Goal: Check status: Check status

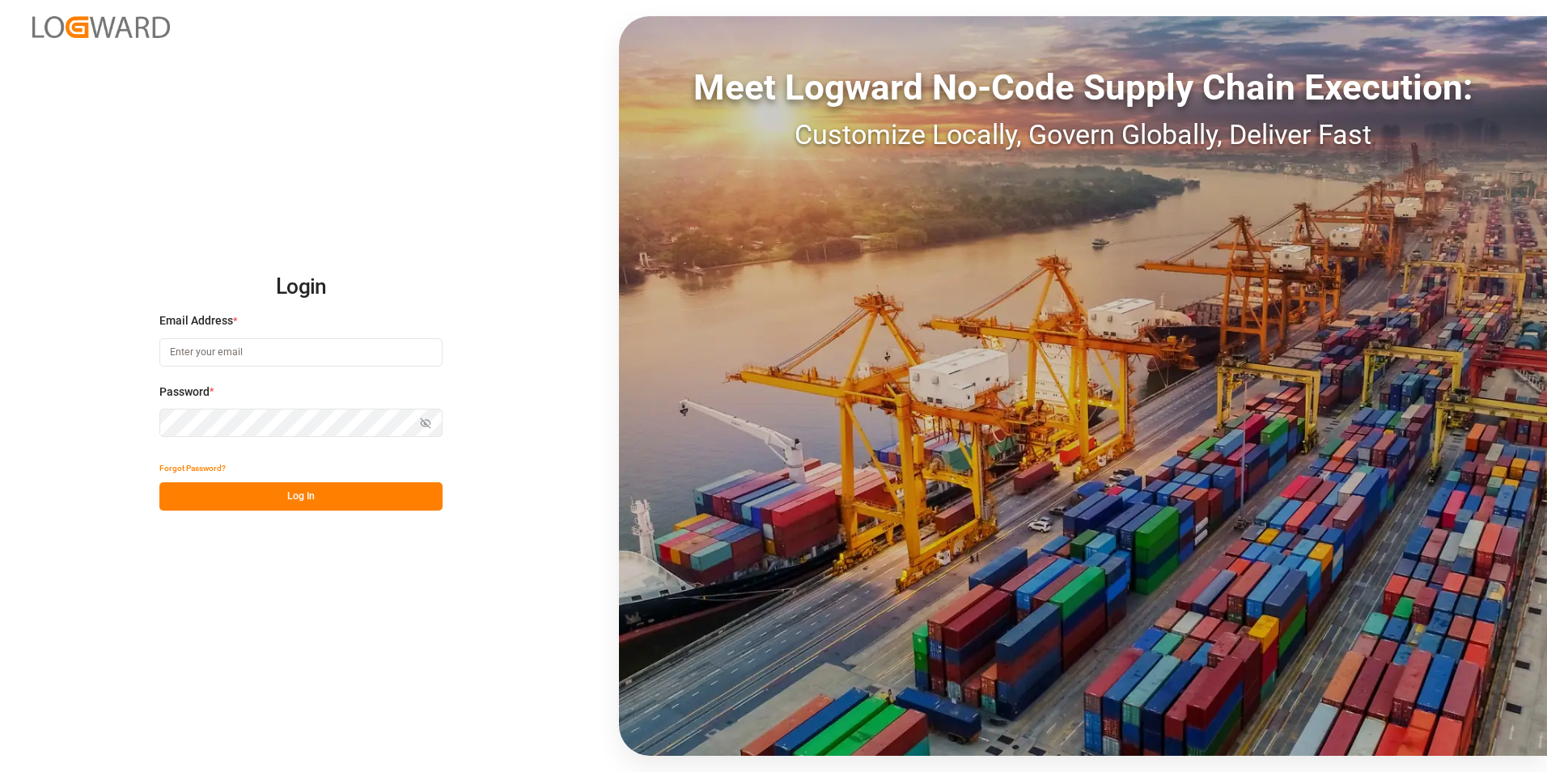
type input "[EMAIL_ADDRESS][DOMAIN_NAME]"
click at [367, 498] on button "Log In" at bounding box center [300, 496] width 283 height 28
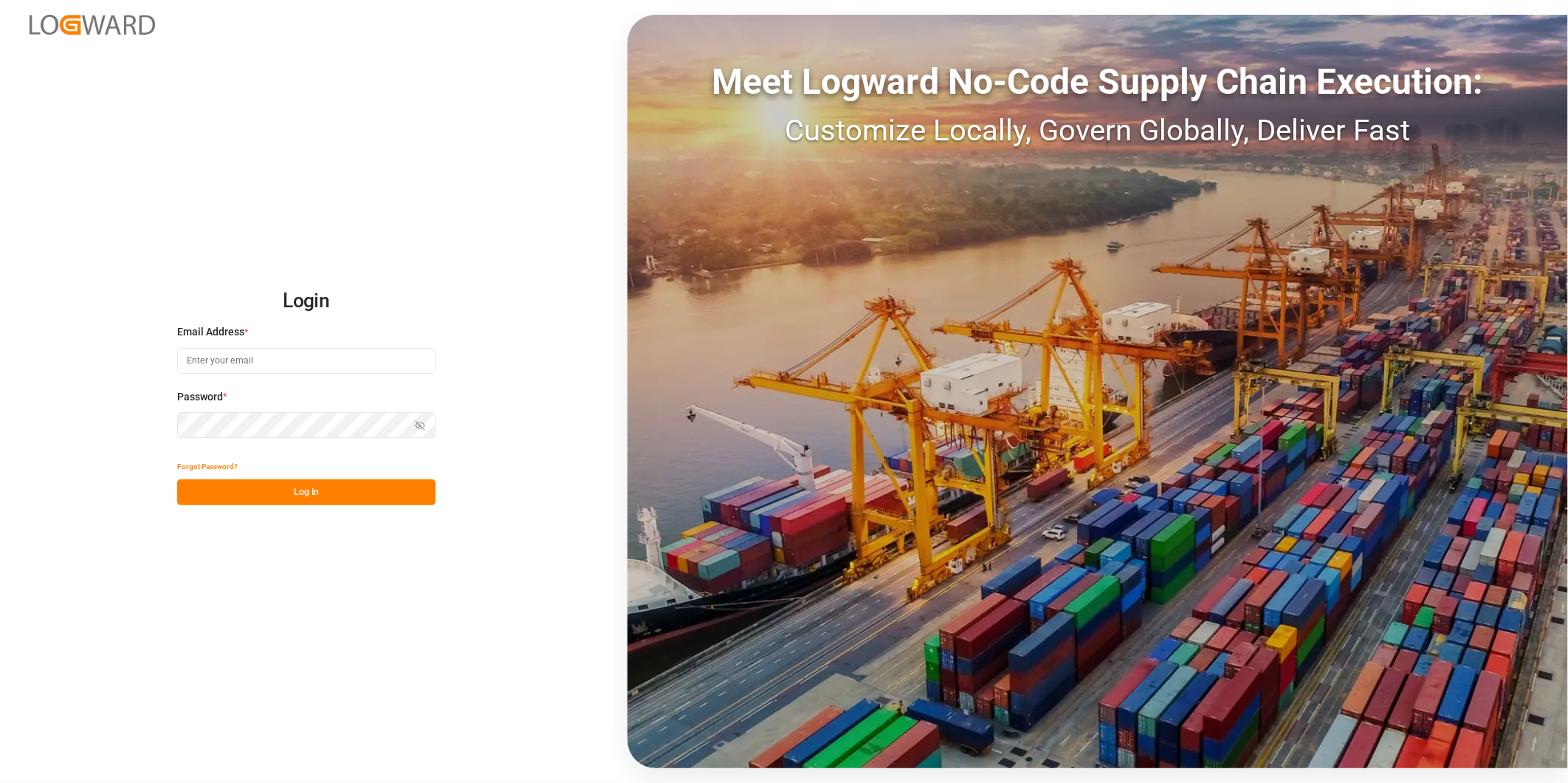
type input "[EMAIL_ADDRESS][DOMAIN_NAME]"
click at [375, 482] on button "Log In" at bounding box center [306, 492] width 258 height 26
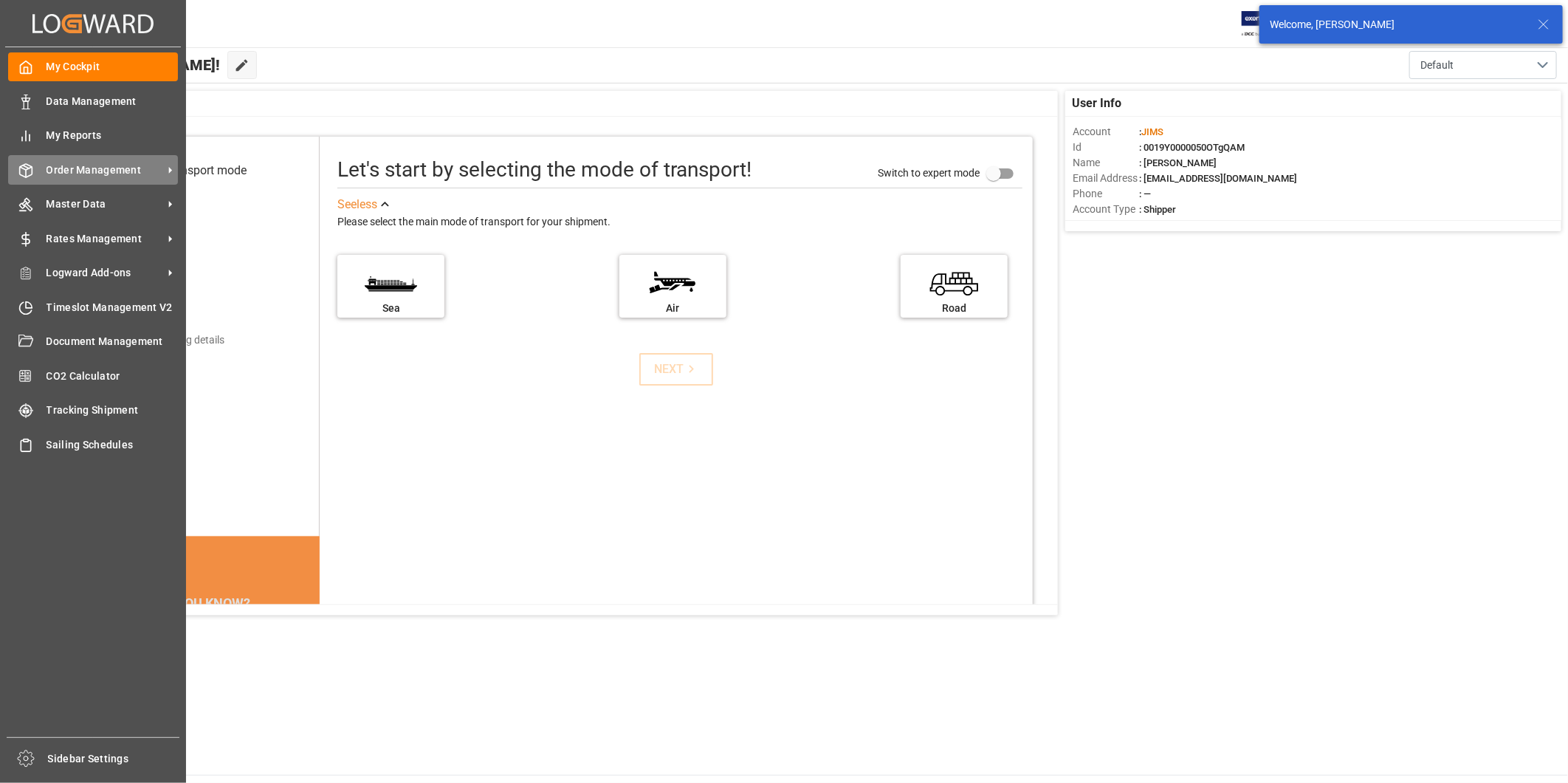
click at [45, 161] on div "Order Management Order Management" at bounding box center [93, 170] width 170 height 29
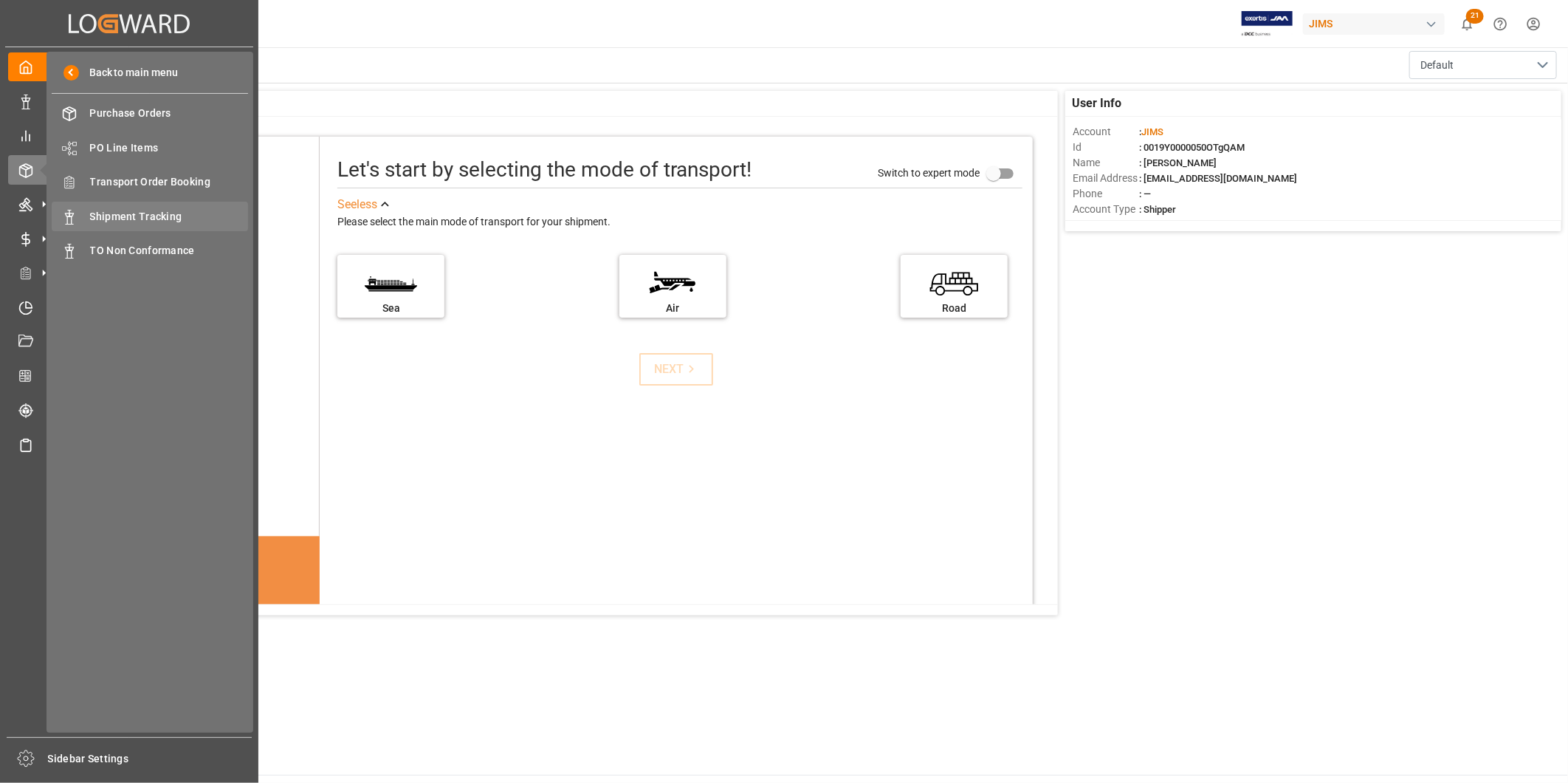
click at [116, 213] on span "Shipment Tracking" at bounding box center [170, 216] width 159 height 16
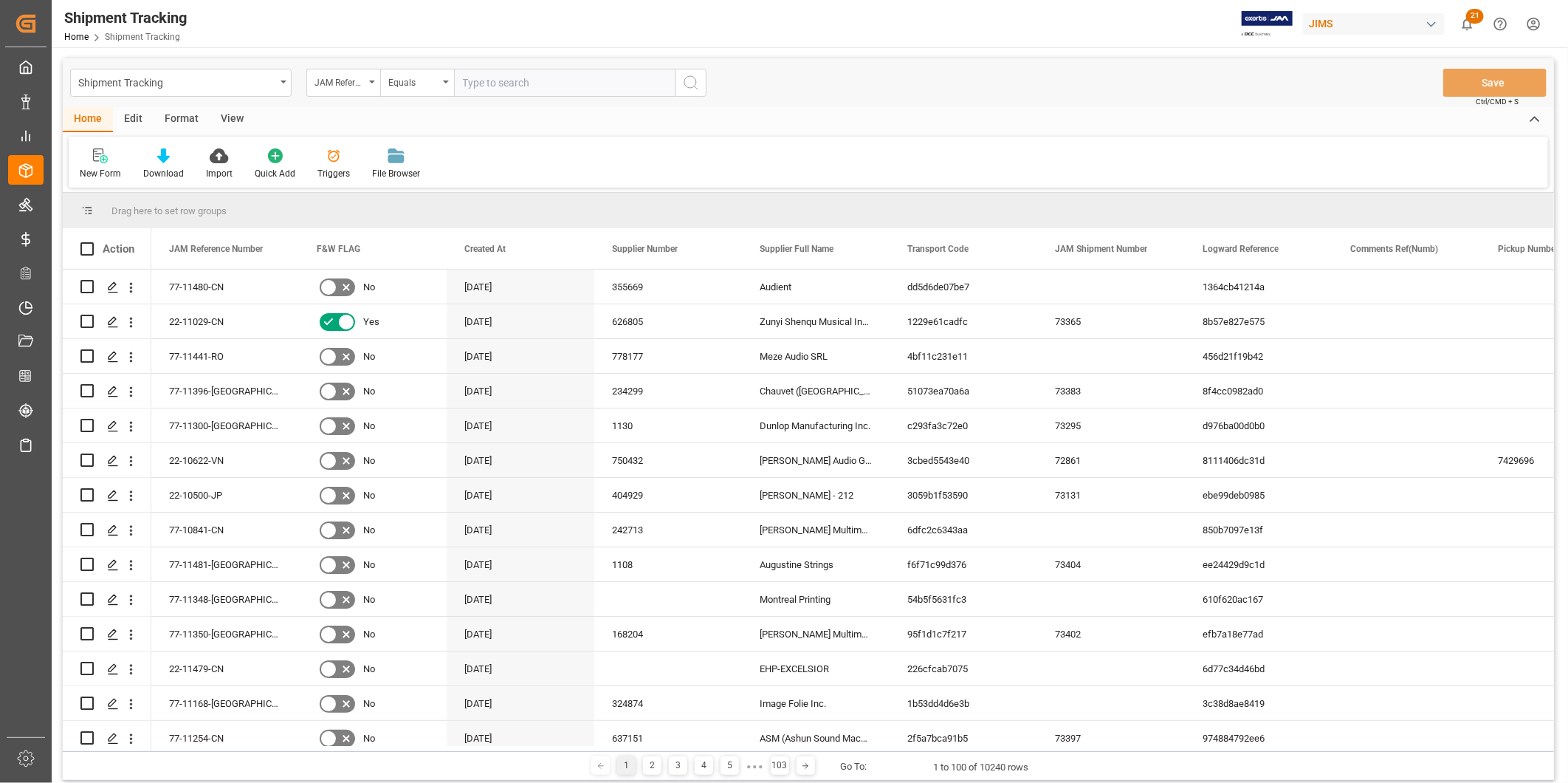
click at [538, 79] on input "text" at bounding box center [565, 82] width 222 height 28
type input "77-10650-IT"
click at [696, 79] on icon "search button" at bounding box center [691, 82] width 17 height 17
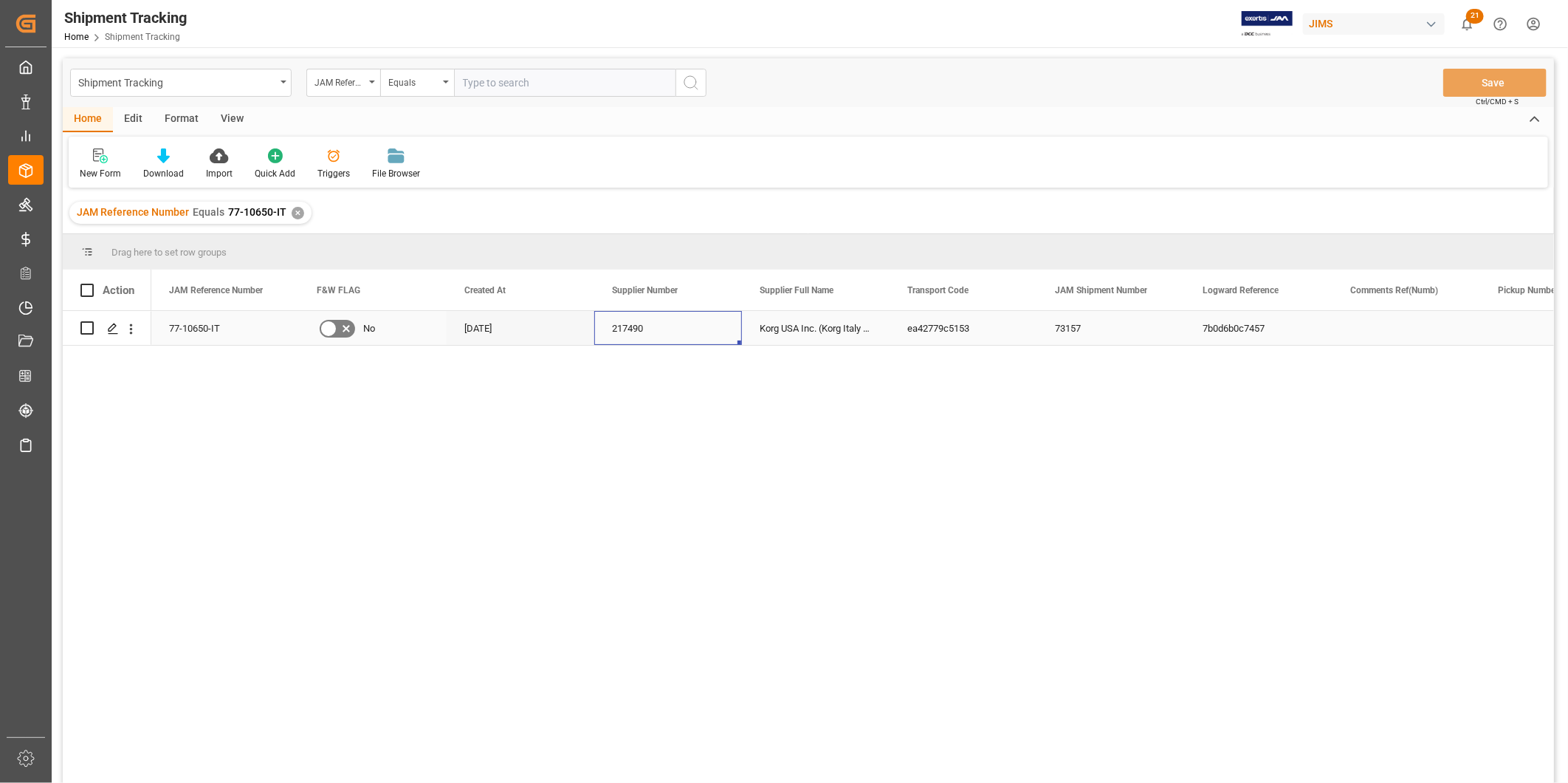
click at [729, 339] on div "217490" at bounding box center [668, 328] width 148 height 34
click at [936, 329] on div "ea42779c5153" at bounding box center [964, 328] width 148 height 34
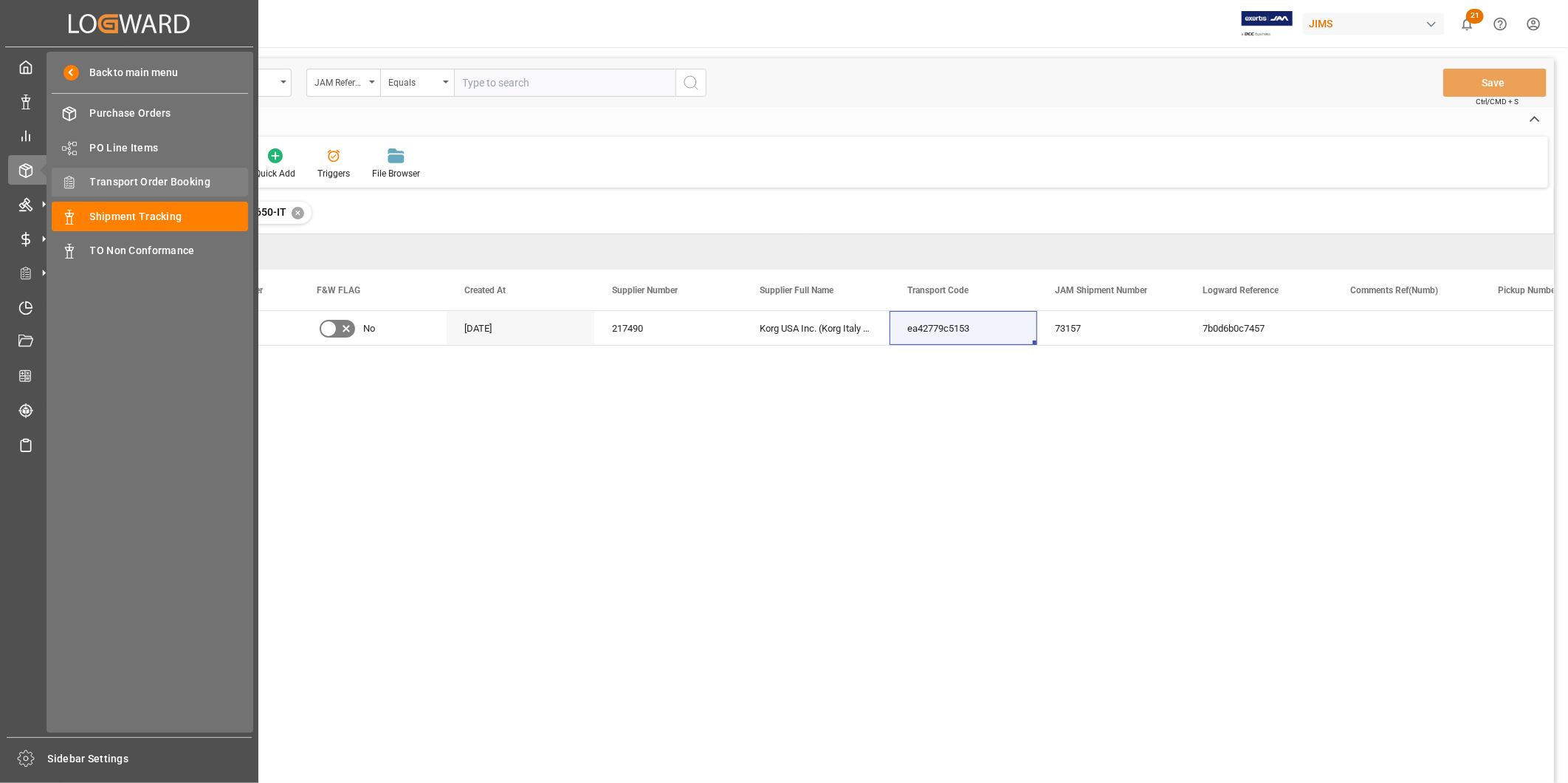
click at [127, 177] on span "Transport Order Booking" at bounding box center [170, 182] width 159 height 16
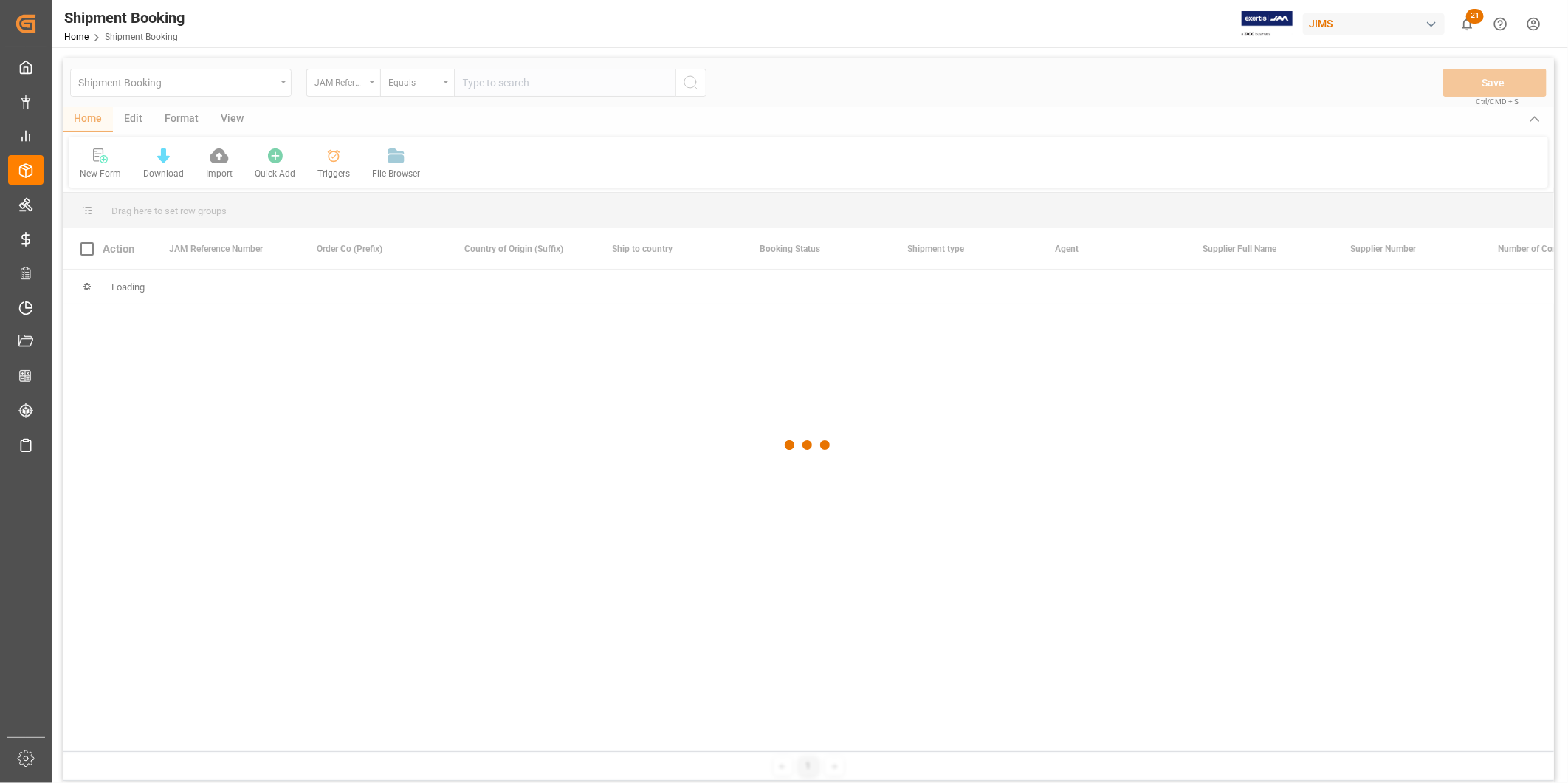
click at [604, 87] on div at bounding box center [809, 445] width 1491 height 774
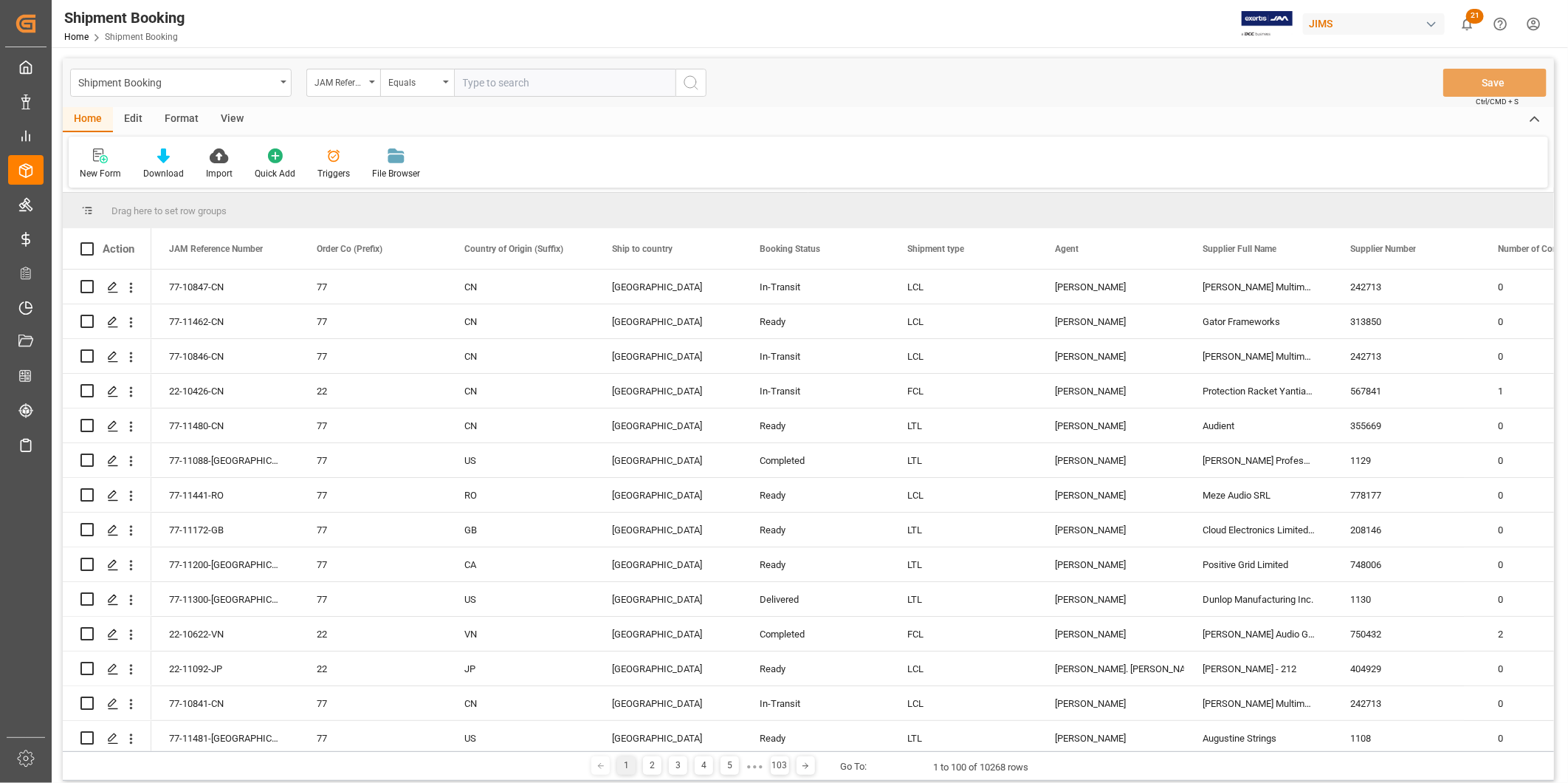
click at [604, 87] on input "text" at bounding box center [565, 82] width 222 height 28
paste input "77-10650-IT"
type input "77-10650-IT"
click at [699, 79] on icon "search button" at bounding box center [691, 82] width 17 height 17
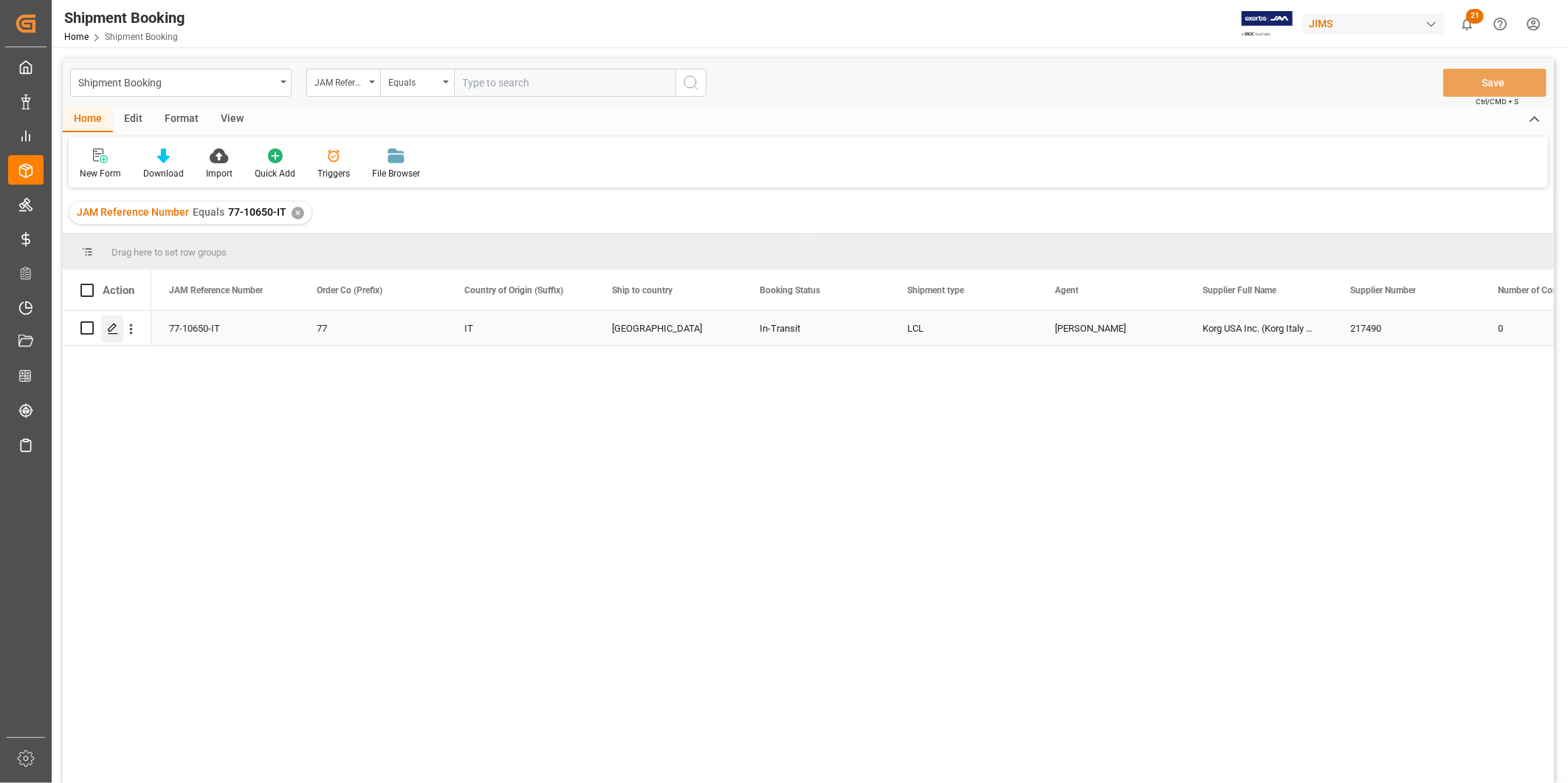
click at [115, 328] on icon "Press SPACE to select this row." at bounding box center [112, 329] width 12 height 12
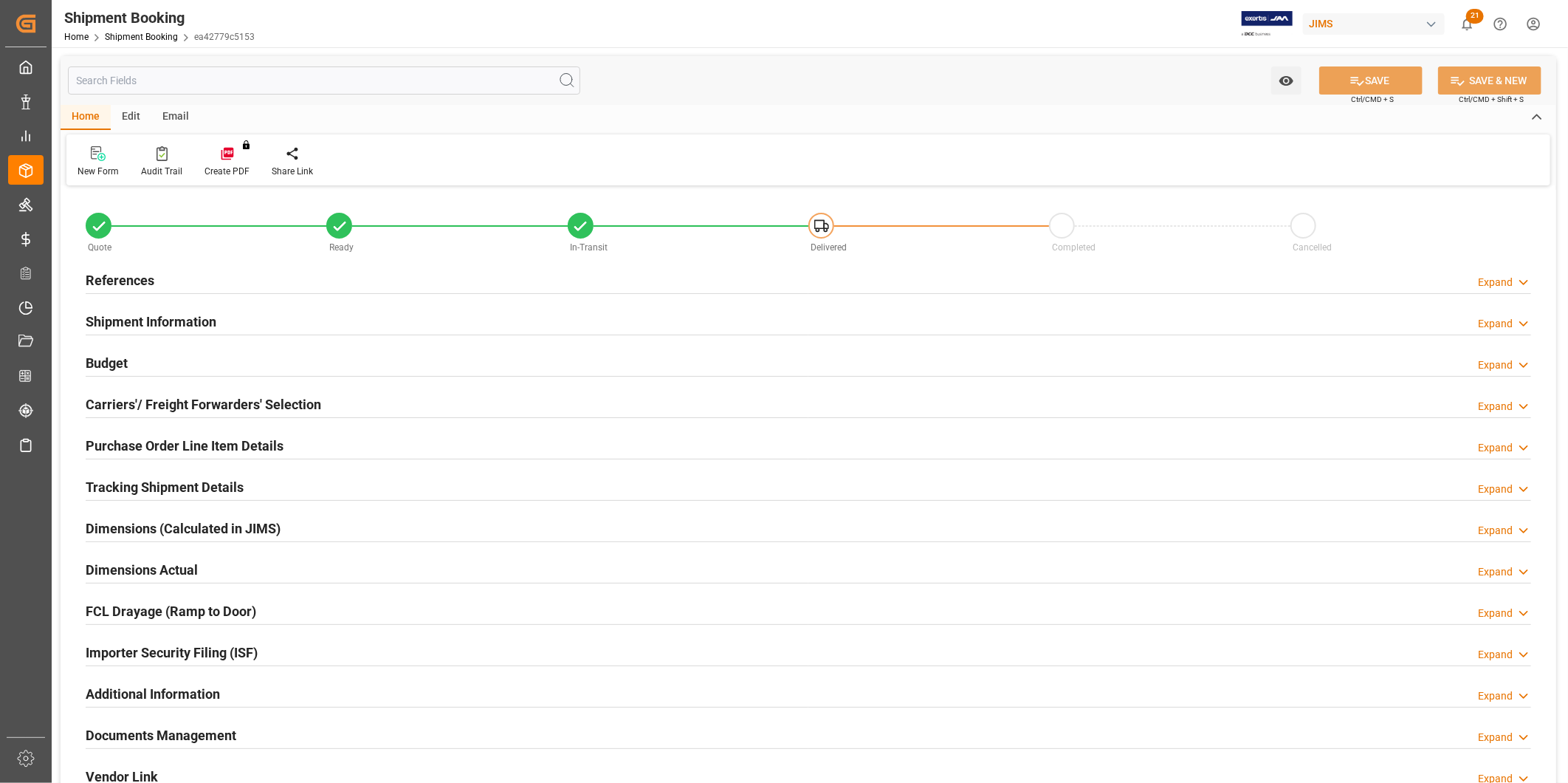
type input "112"
click at [168, 322] on h2 "Shipment Information" at bounding box center [151, 321] width 131 height 20
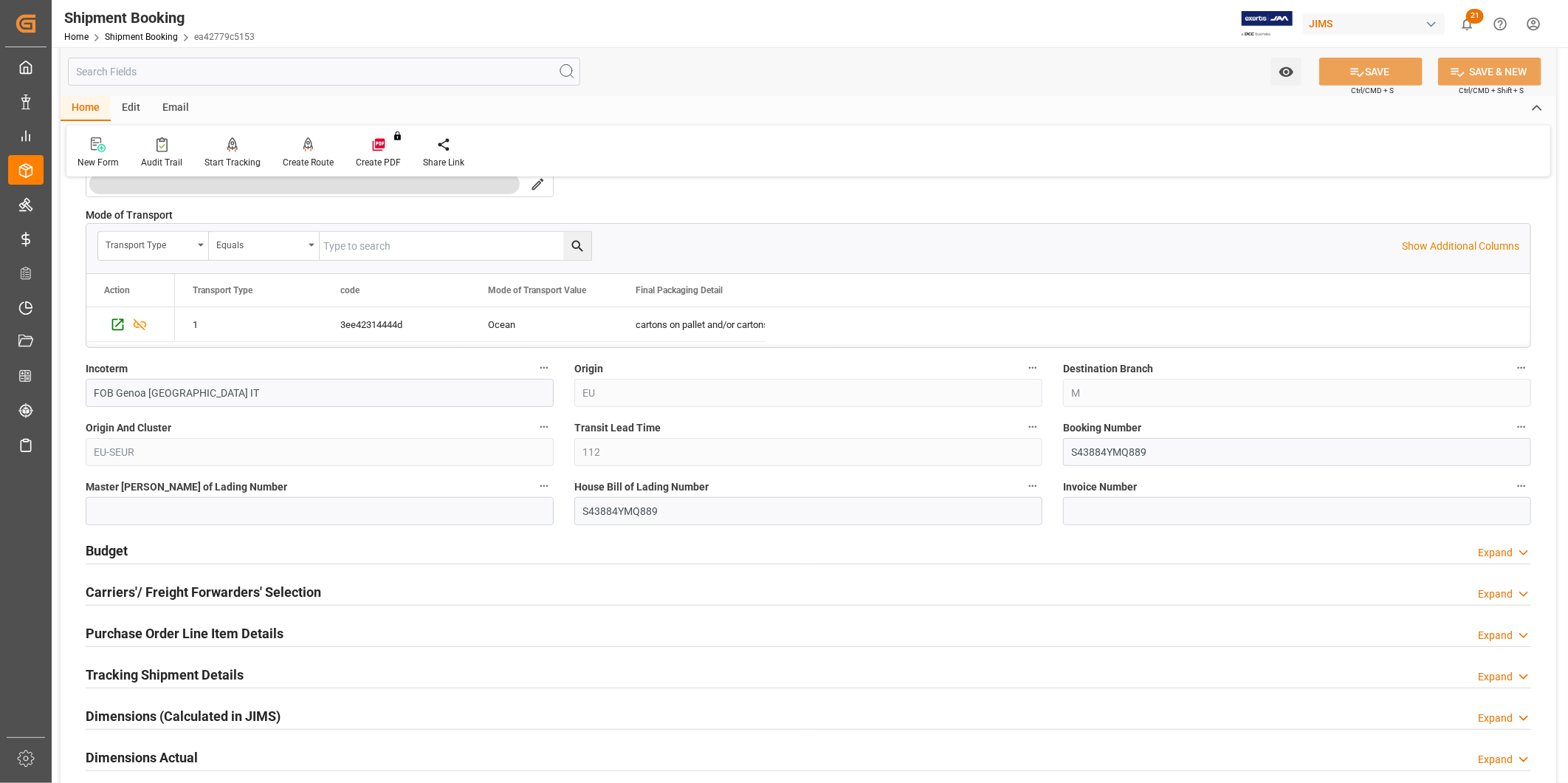
scroll to position [410, 0]
